Goal: Task Accomplishment & Management: Manage account settings

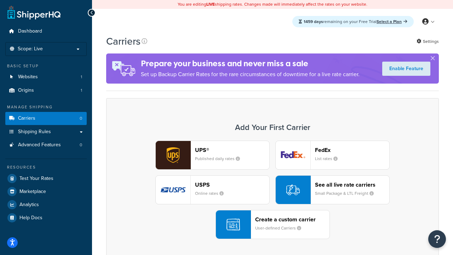
click at [273, 190] on div "UPS® Published daily rates FedEx List rates USPS Online rates See all live rate…" at bounding box center [273, 190] width 318 height 98
click at [352, 150] on header "FedEx" at bounding box center [352, 150] width 74 height 7
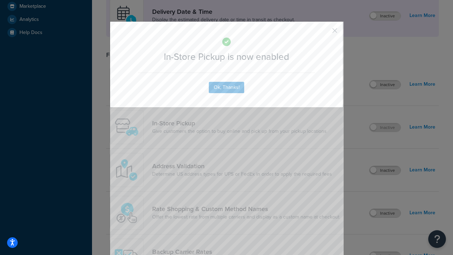
scroll to position [199, 0]
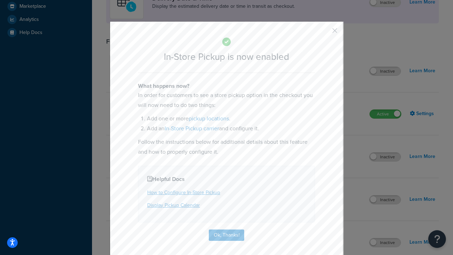
click at [324, 33] on button "button" at bounding box center [325, 33] width 2 height 2
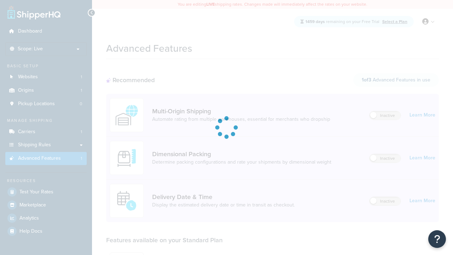
scroll to position [185, 0]
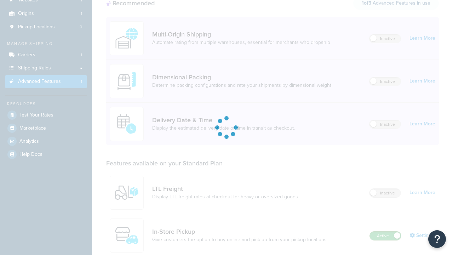
click at [386, 232] on label "Active" at bounding box center [385, 236] width 31 height 8
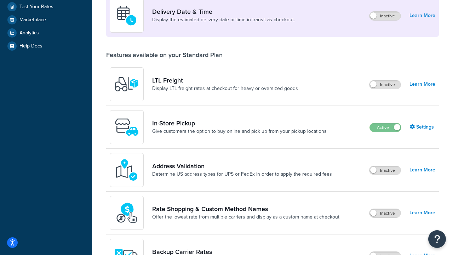
scroll to position [172, 0]
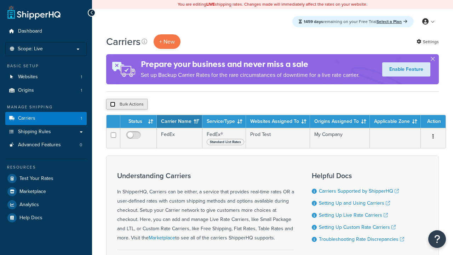
click at [113, 104] on input "checkbox" at bounding box center [112, 104] width 5 height 5
checkbox input "true"
click at [0, 0] on button "Delete" at bounding box center [0, 0] width 0 height 0
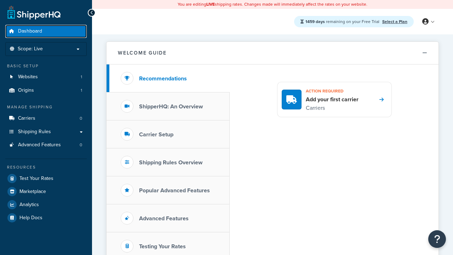
click at [30, 31] on span "Dashboard" at bounding box center [30, 31] width 24 height 6
click at [428, 22] on icon at bounding box center [425, 21] width 6 height 6
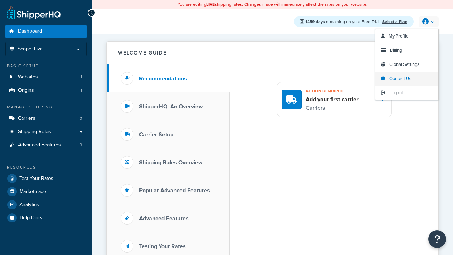
click at [407, 79] on span "Contact Us" at bounding box center [400, 78] width 22 height 7
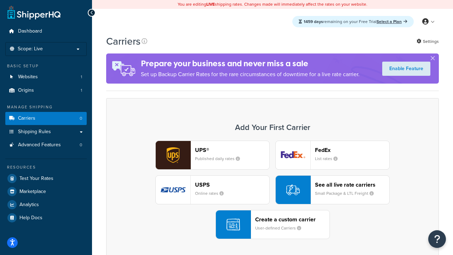
click at [273, 190] on div "UPS® Published daily rates FedEx List rates USPS Online rates See all live rate…" at bounding box center [273, 190] width 318 height 98
click at [352, 150] on header "FedEx" at bounding box center [352, 150] width 74 height 7
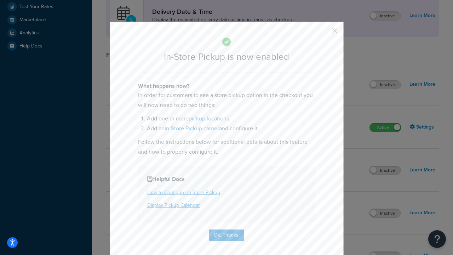
click at [324, 33] on button "button" at bounding box center [325, 33] width 2 height 2
